Goal: Task Accomplishment & Management: Use online tool/utility

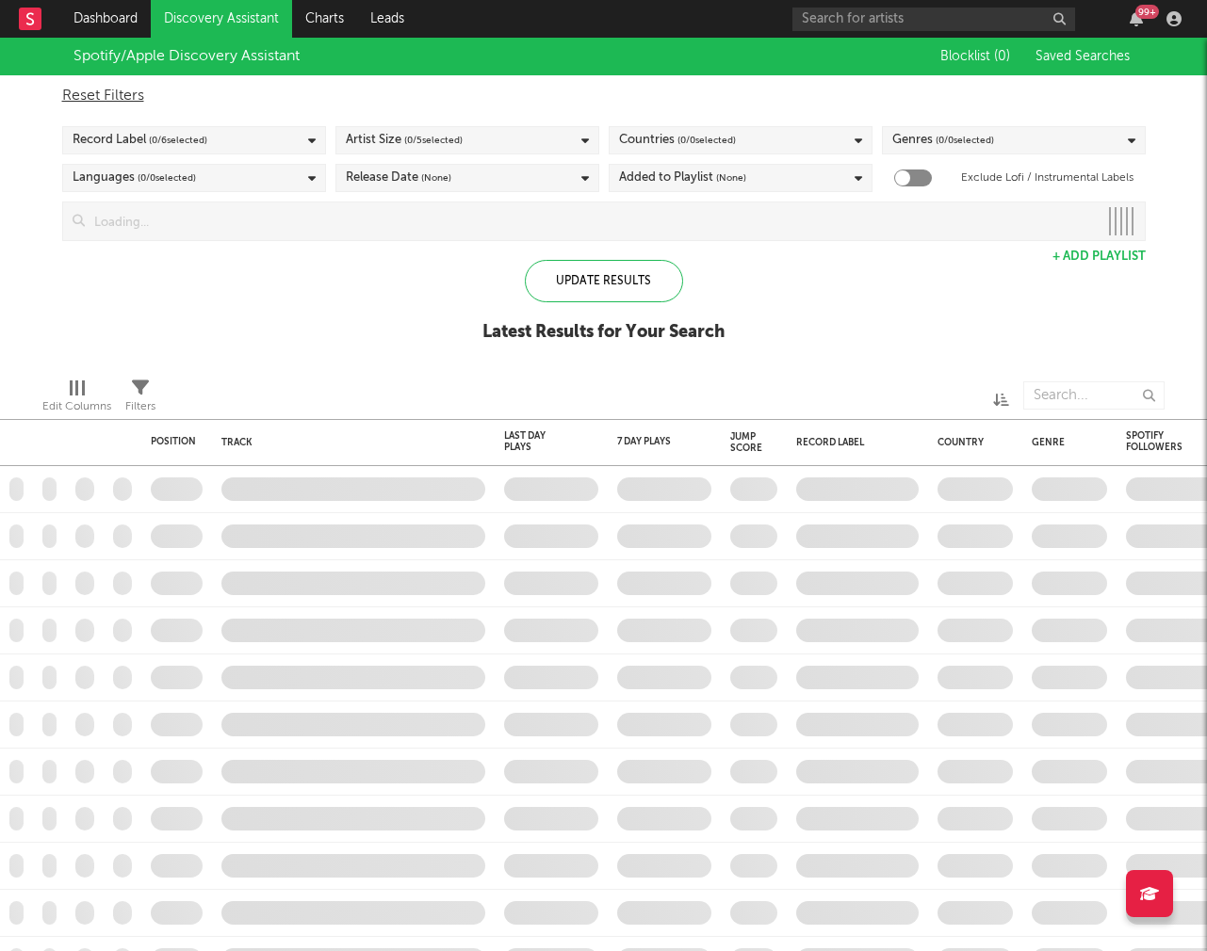
checkbox input "true"
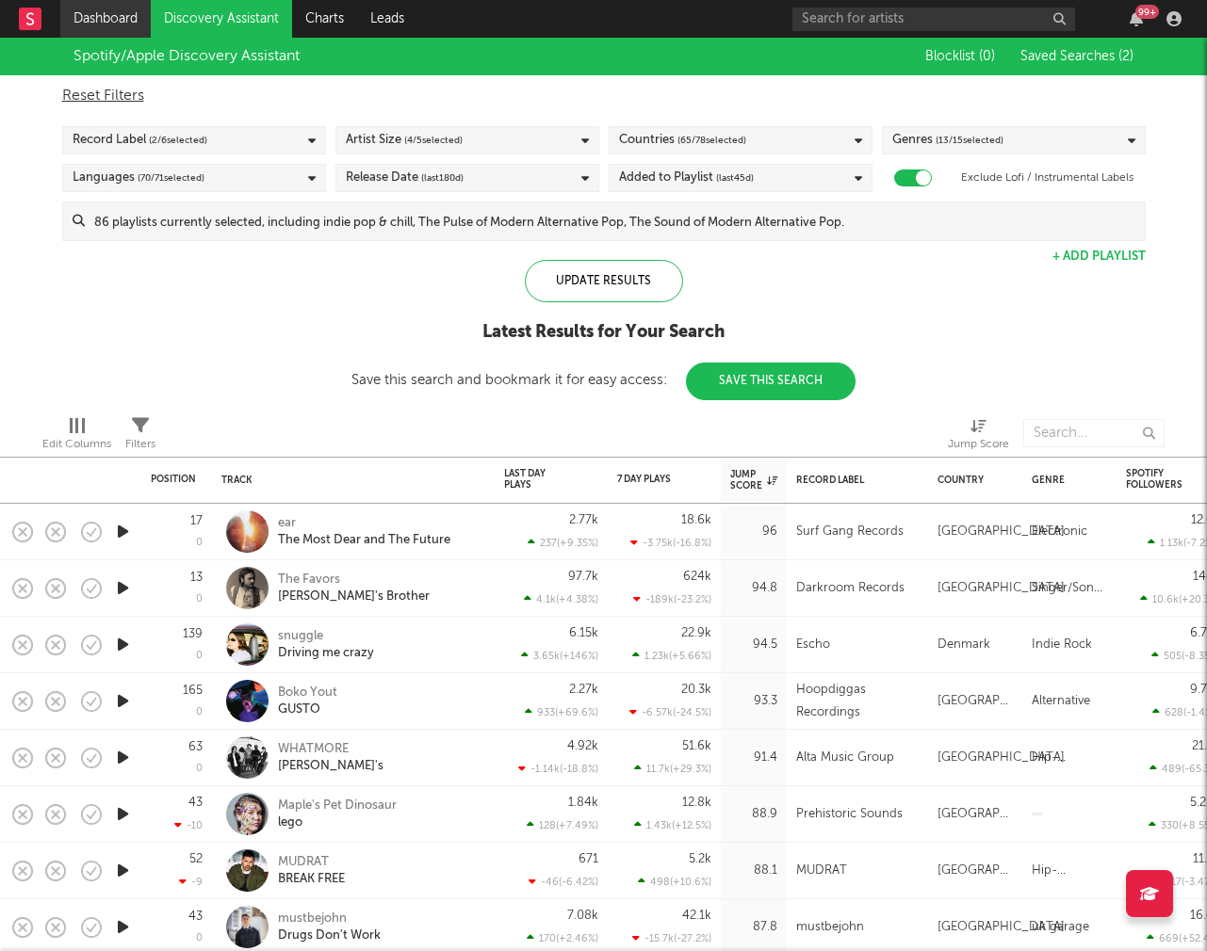
click at [127, 27] on link "Dashboard" at bounding box center [105, 19] width 90 height 38
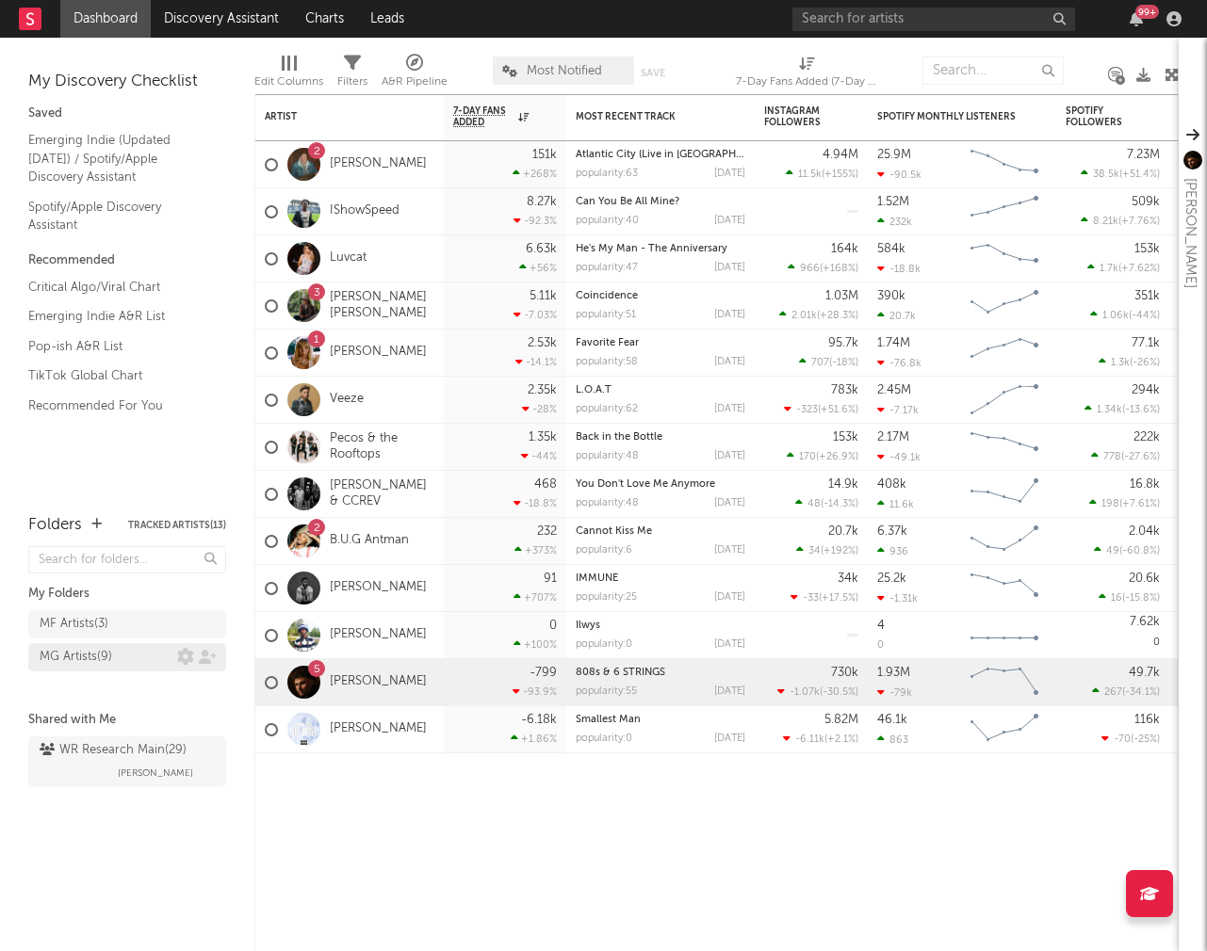
click at [89, 661] on div "MG Artists ( 9 )" at bounding box center [76, 657] width 73 height 23
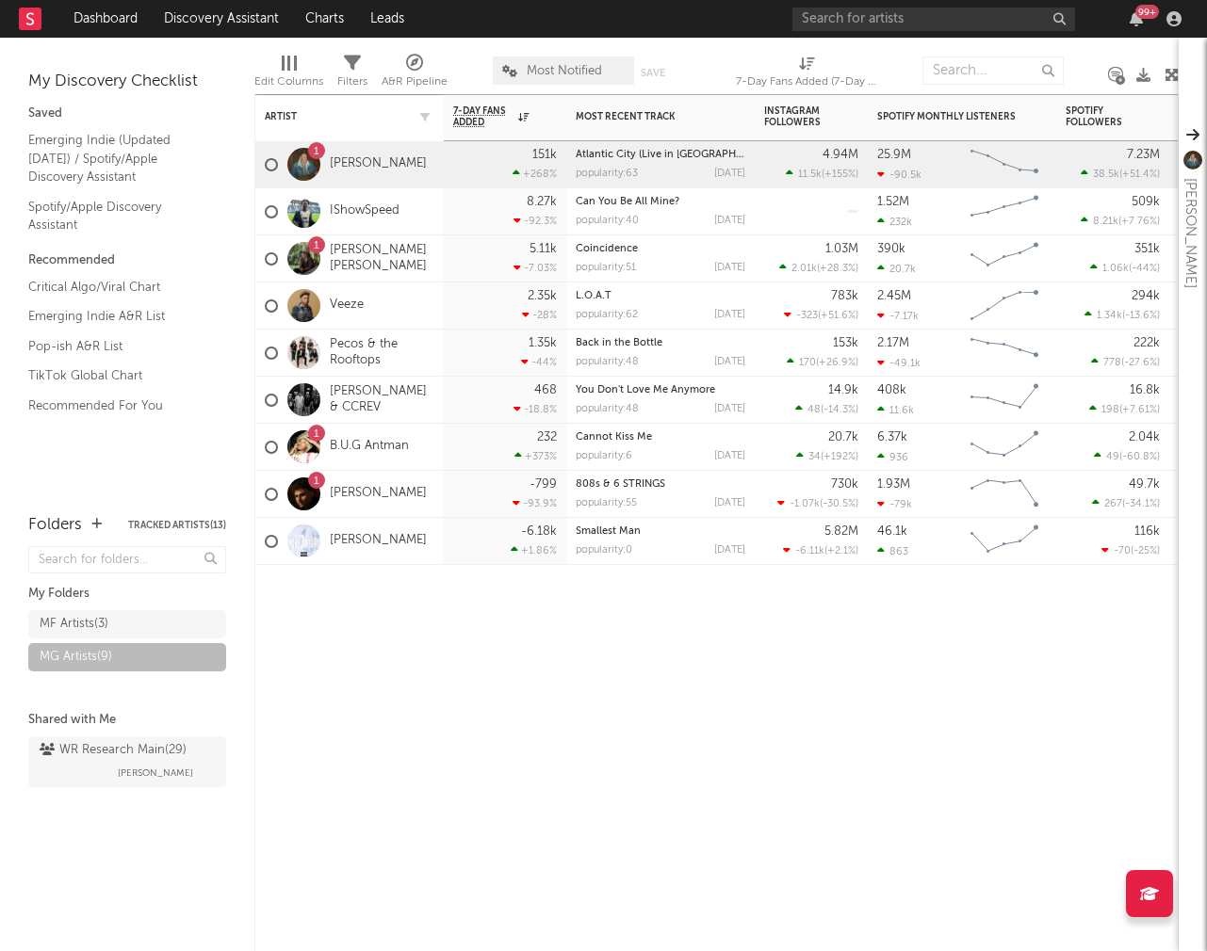
click at [314, 122] on div "Artist" at bounding box center [350, 116] width 170 height 37
click at [385, 121] on div "Artist" at bounding box center [335, 116] width 141 height 11
